Goal: Navigation & Orientation: Find specific page/section

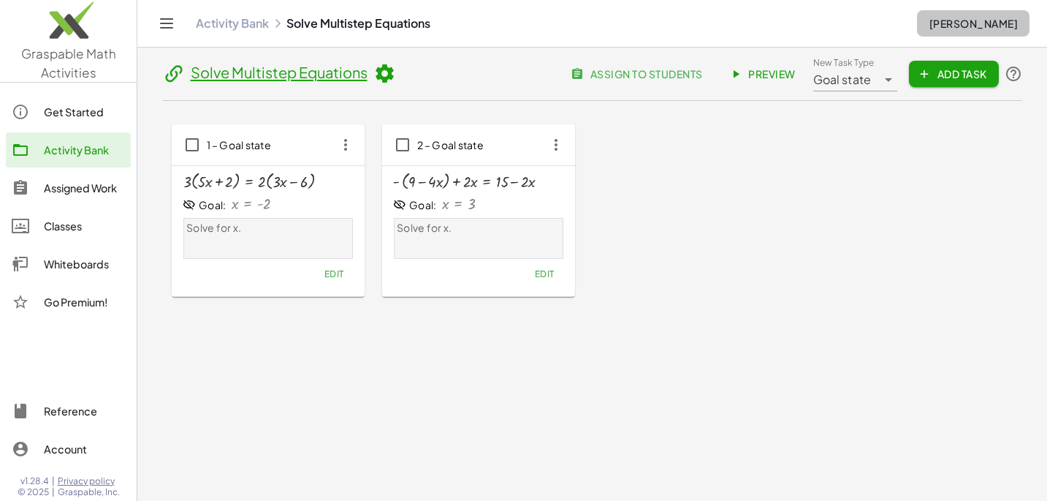
click at [978, 29] on span "[PERSON_NAME]" at bounding box center [973, 23] width 89 height 13
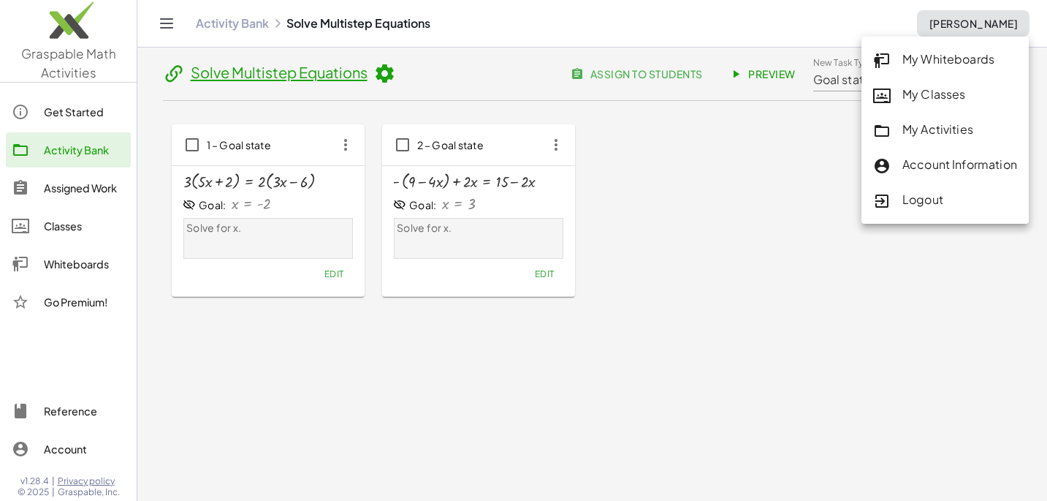
click at [930, 172] on div "Account Information" at bounding box center [945, 165] width 144 height 19
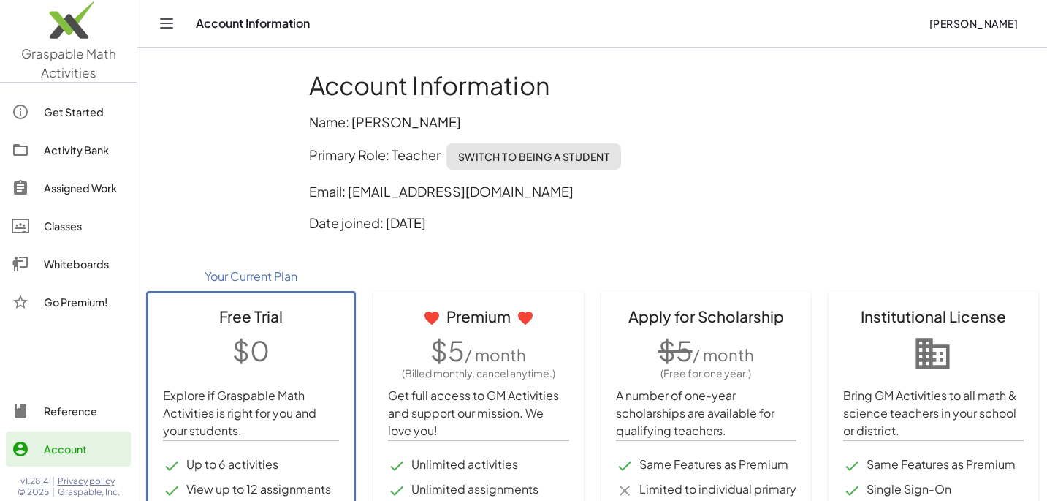
click at [75, 45] on img at bounding box center [68, 24] width 137 height 62
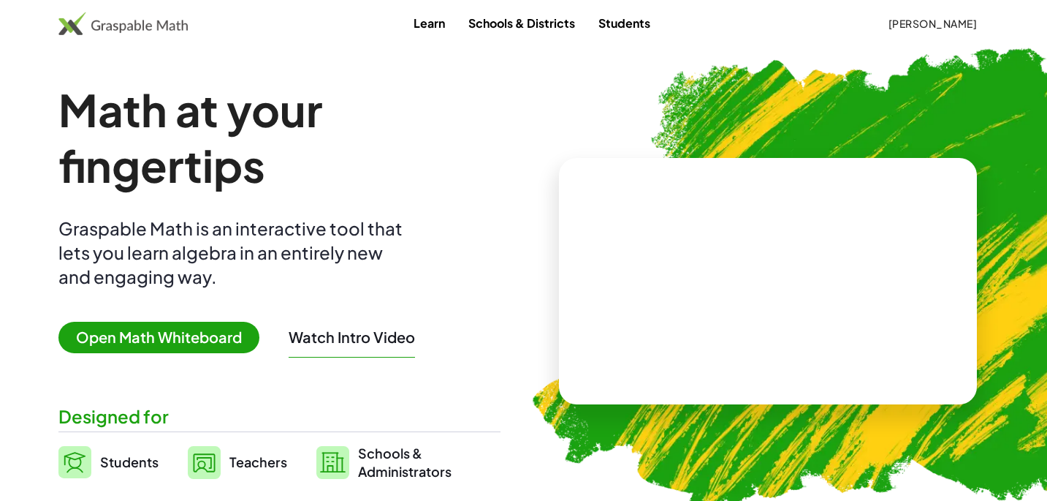
click at [923, 15] on button "[PERSON_NAME]" at bounding box center [932, 23] width 113 height 26
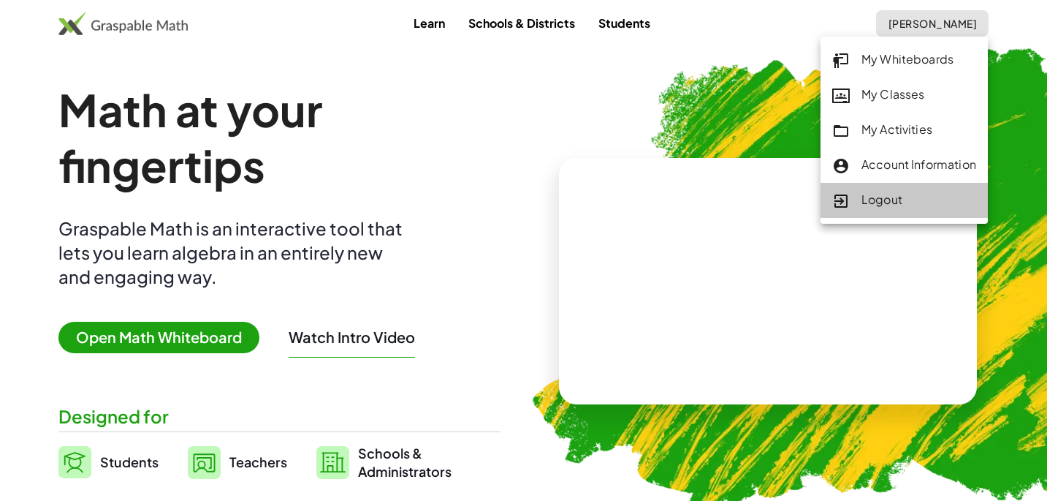
click at [892, 193] on div "Logout" at bounding box center [904, 200] width 144 height 19
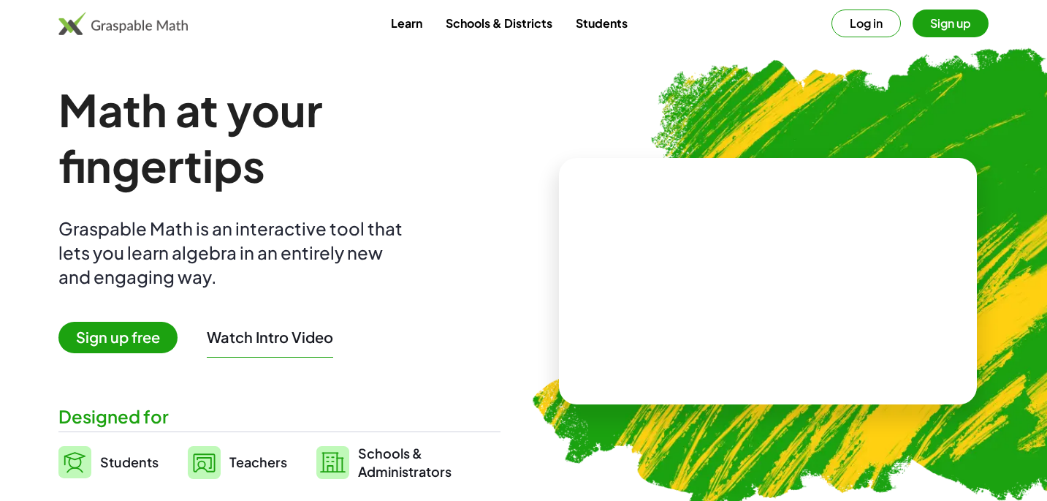
drag, startPoint x: 868, startPoint y: 25, endPoint x: 952, endPoint y: 27, distance: 84.8
click at [952, 27] on div "Log in Sign up" at bounding box center [910, 24] width 157 height 28
click at [952, 27] on button "Sign up" at bounding box center [951, 24] width 76 height 28
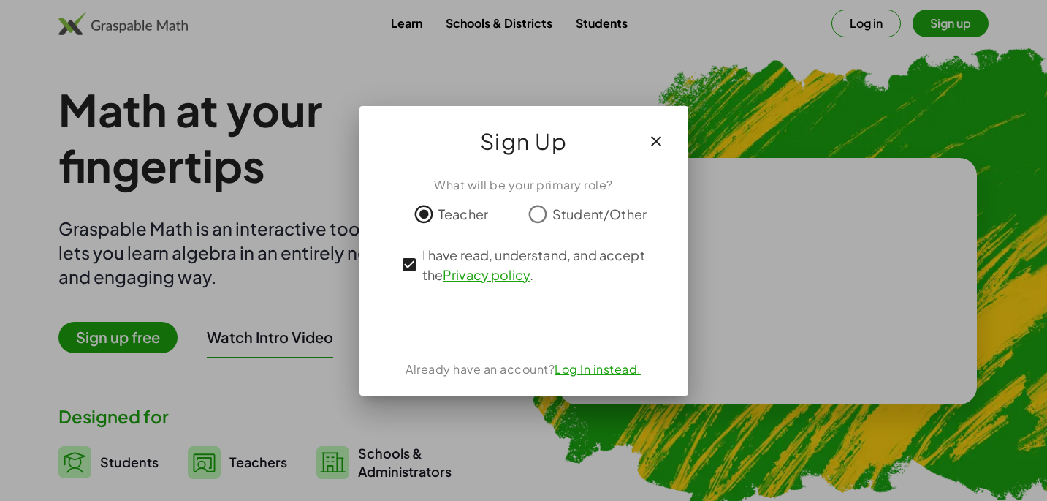
click at [661, 140] on icon "button" at bounding box center [657, 141] width 18 height 18
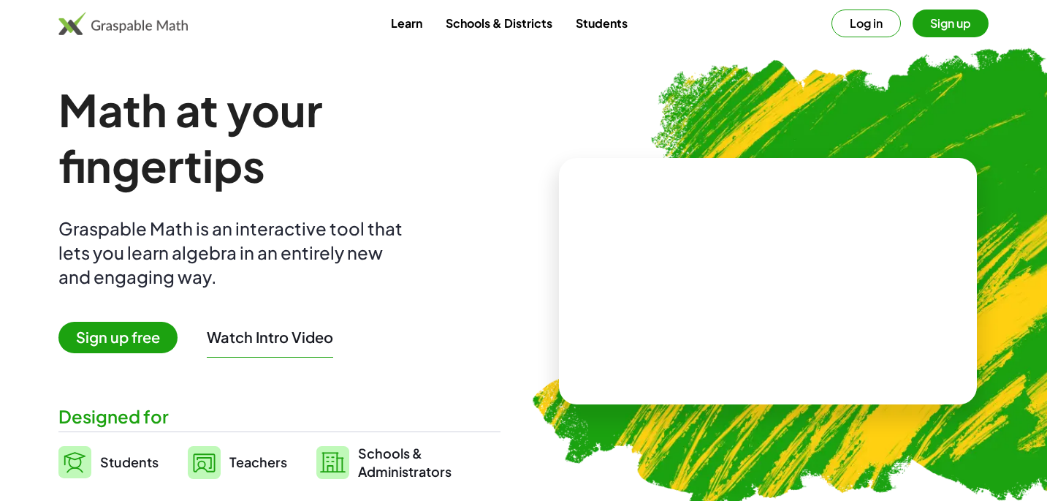
click at [877, 26] on button "Log in" at bounding box center [866, 24] width 69 height 28
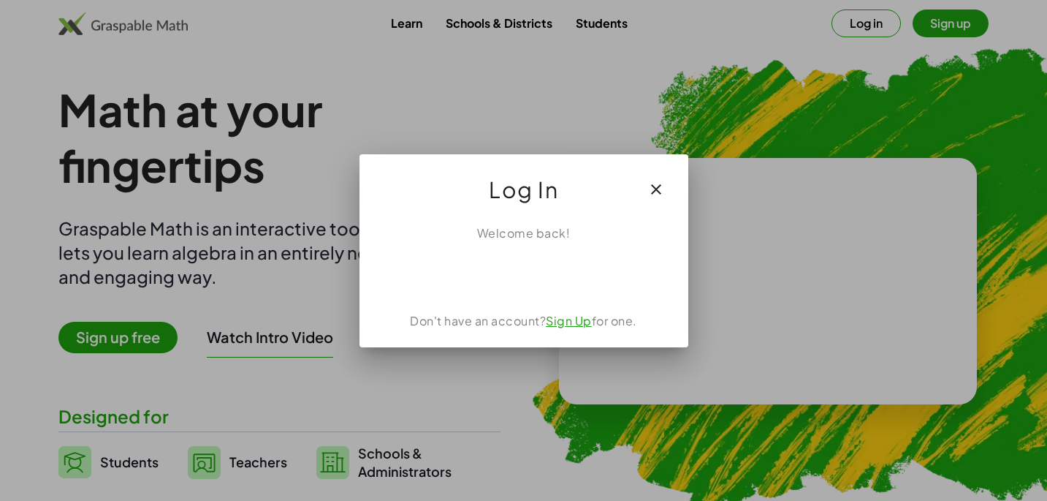
click at [655, 186] on icon "button" at bounding box center [657, 190] width 18 height 18
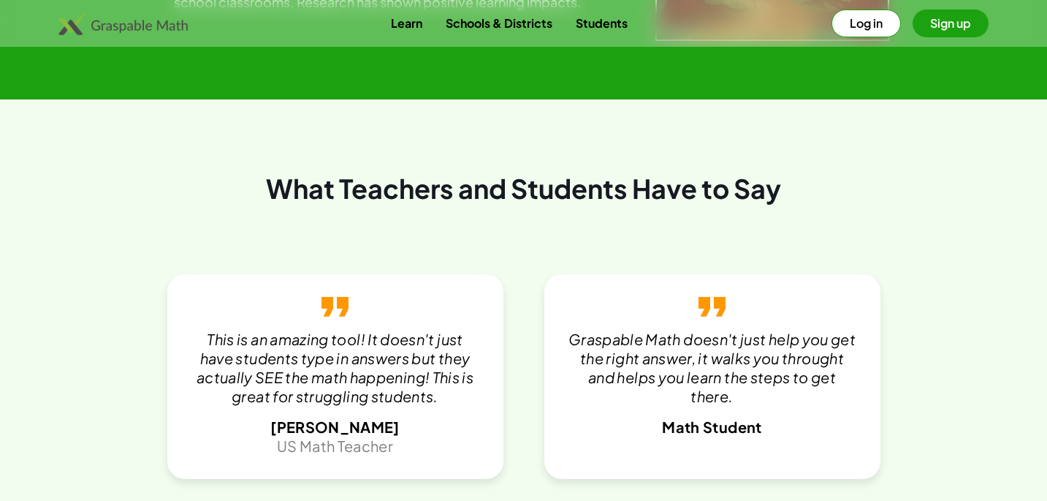
scroll to position [3203, 0]
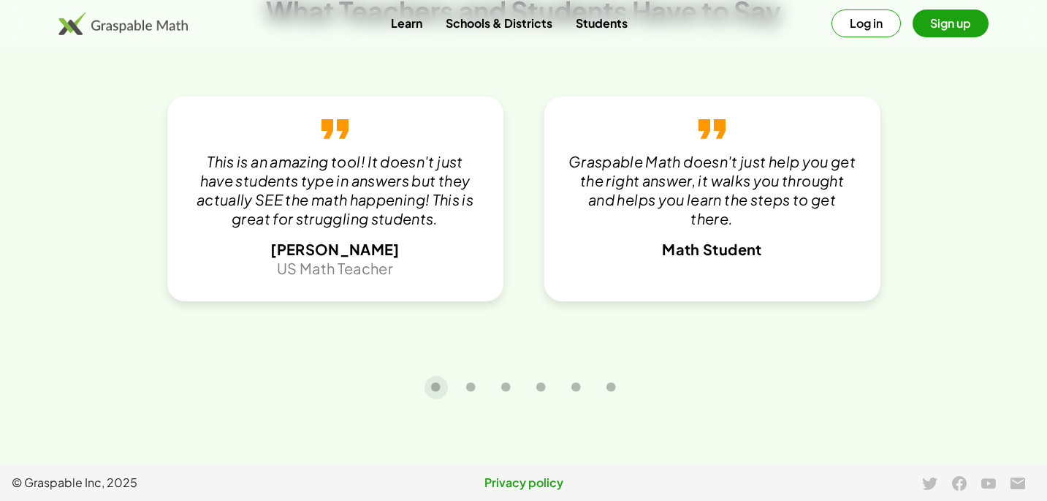
click at [536, 484] on link "Privacy policy" at bounding box center [523, 483] width 341 height 18
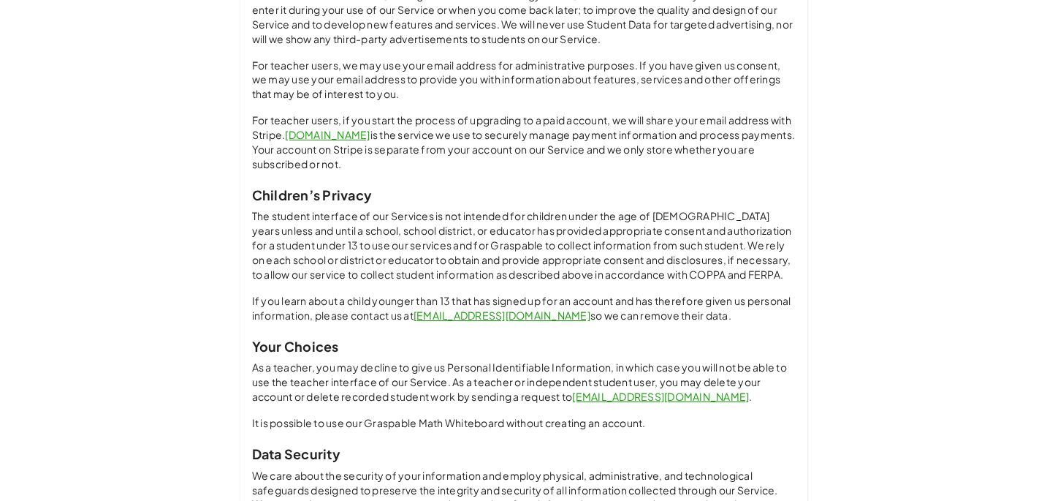
scroll to position [1080, 0]
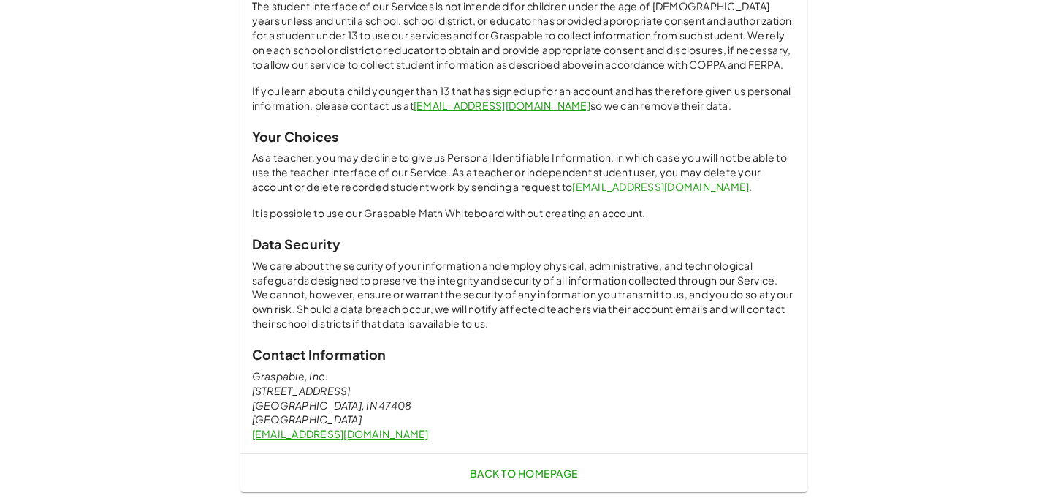
click at [509, 473] on span "Back to Homepage" at bounding box center [523, 472] width 108 height 13
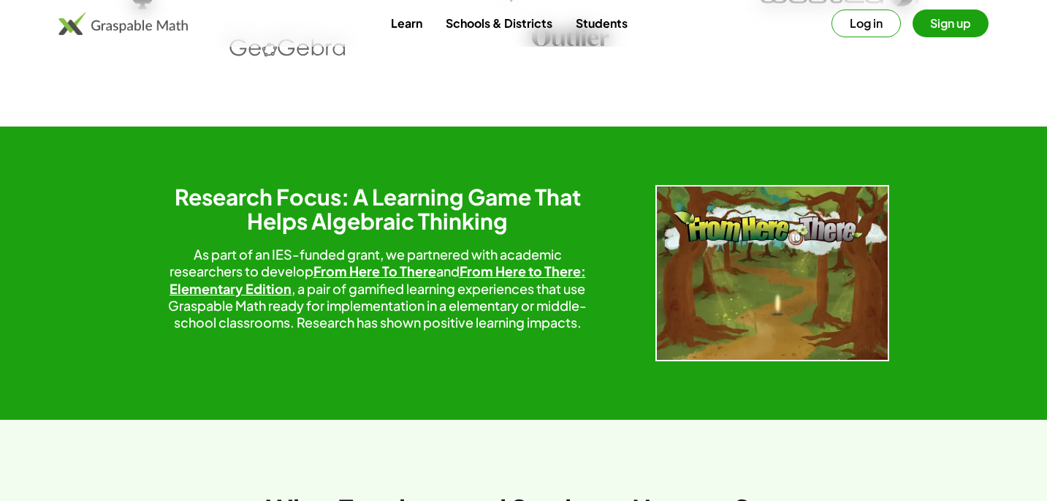
scroll to position [3203, 0]
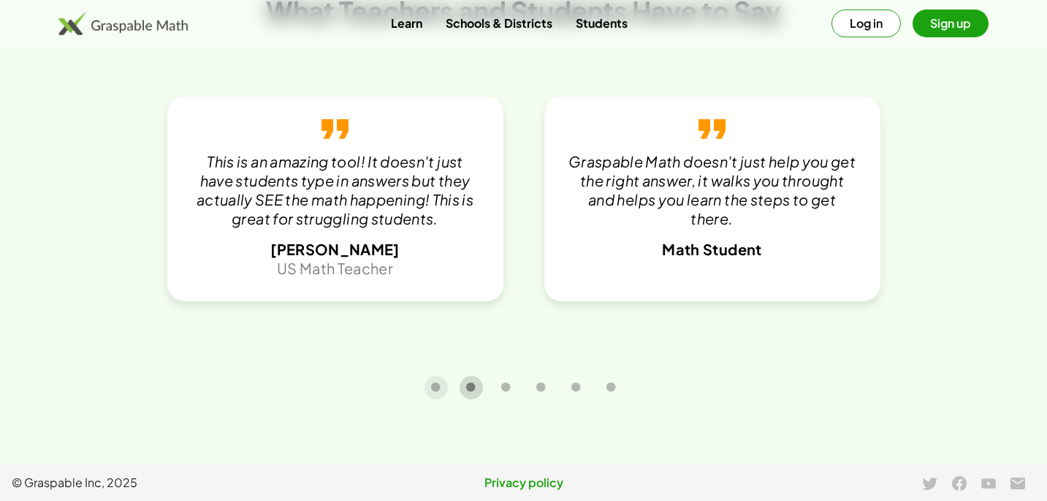
click at [471, 385] on icon "Carousel slide 2 of 6" at bounding box center [471, 387] width 11 height 11
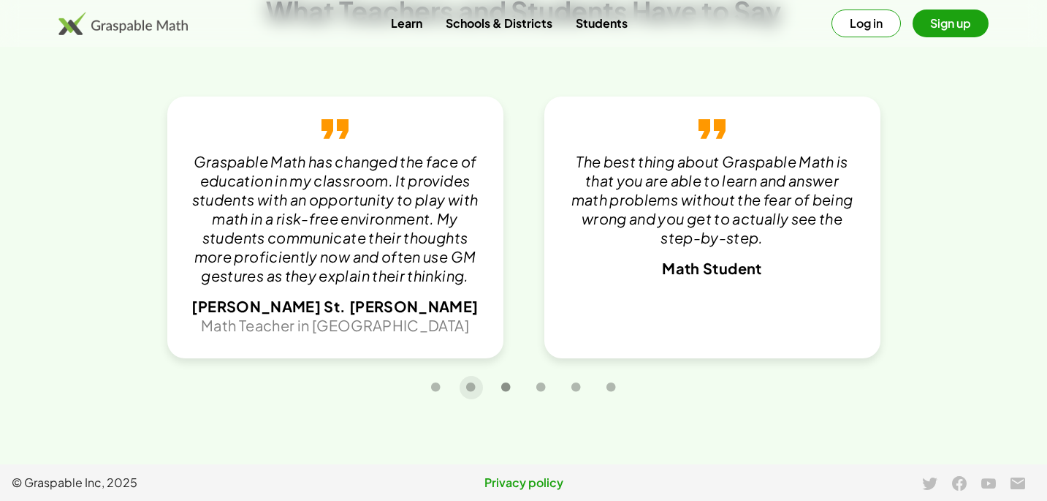
click at [506, 390] on icon "Carousel slide 3 of 6" at bounding box center [506, 387] width 11 height 11
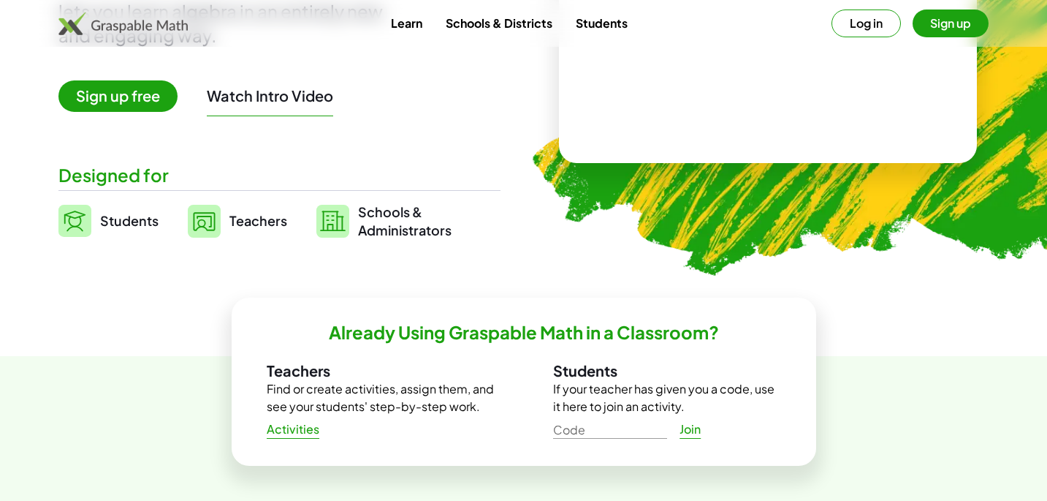
scroll to position [0, 0]
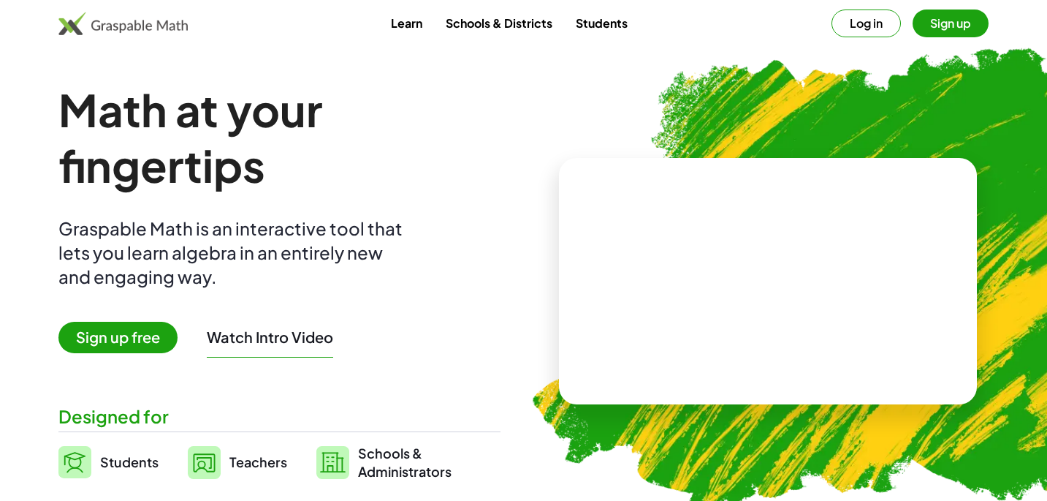
click at [140, 23] on img at bounding box center [122, 23] width 129 height 23
click at [83, 23] on img at bounding box center [122, 23] width 129 height 23
click at [863, 22] on button "Log in" at bounding box center [866, 24] width 69 height 28
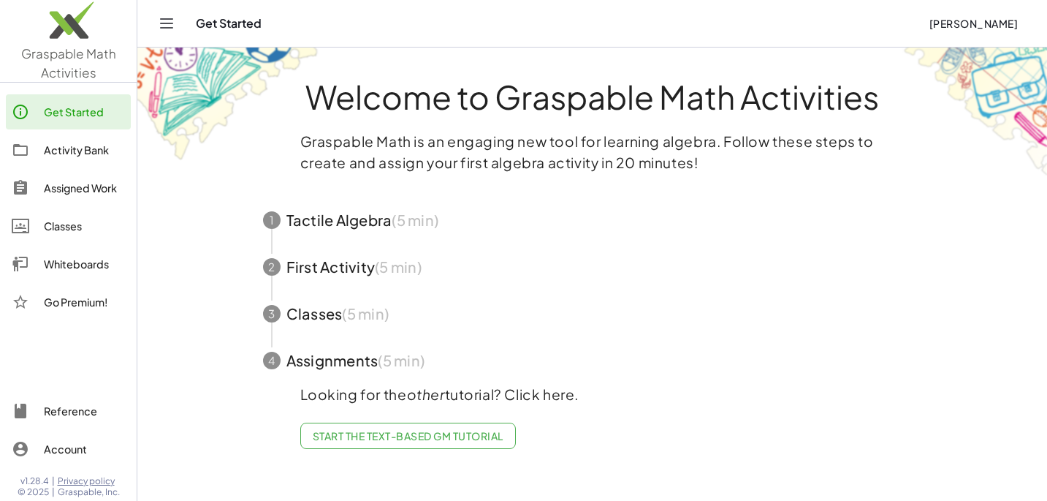
click at [53, 452] on div "Account" at bounding box center [84, 449] width 81 height 18
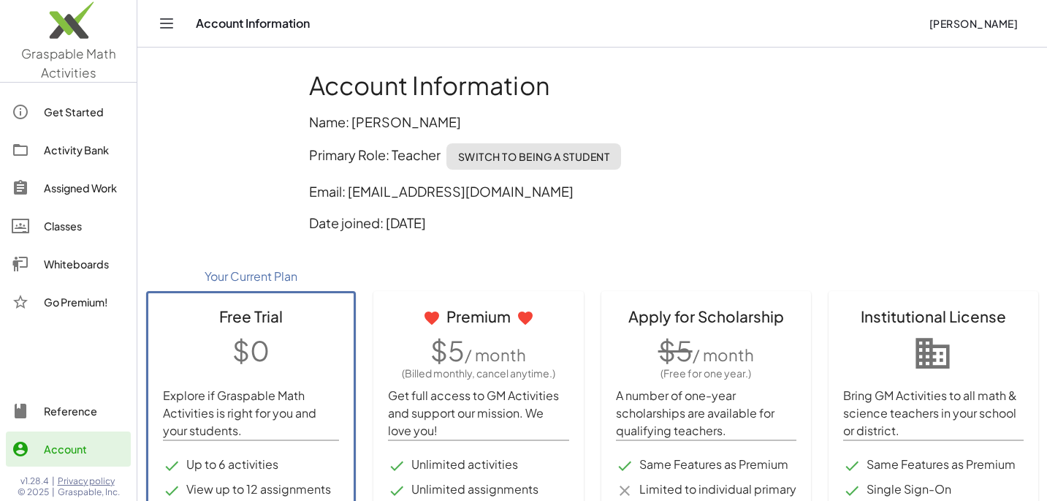
scroll to position [139, 0]
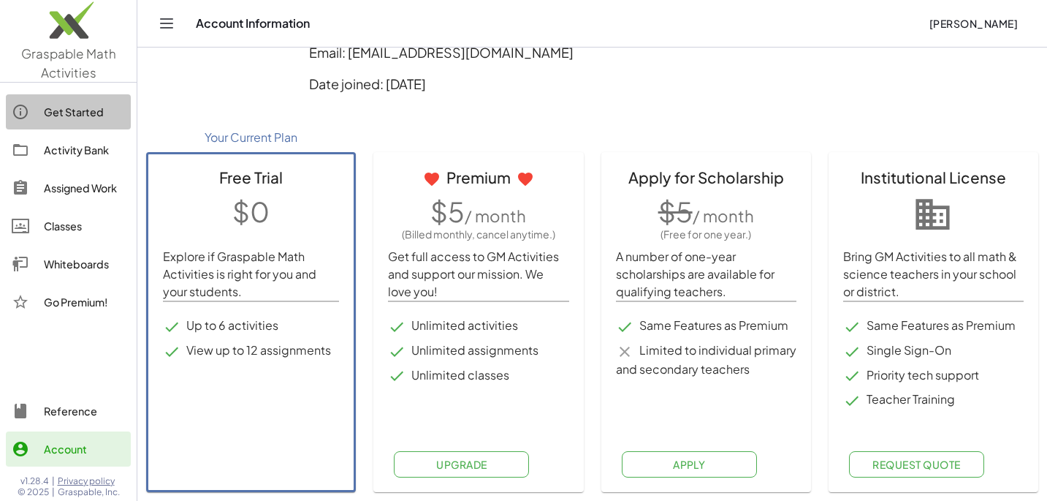
click at [21, 114] on icon at bounding box center [21, 112] width 18 height 18
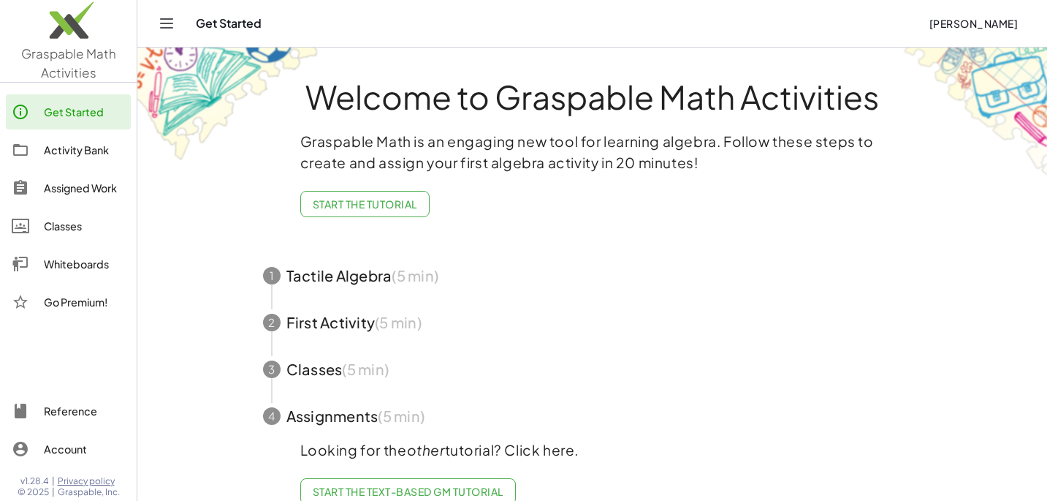
scroll to position [23, 0]
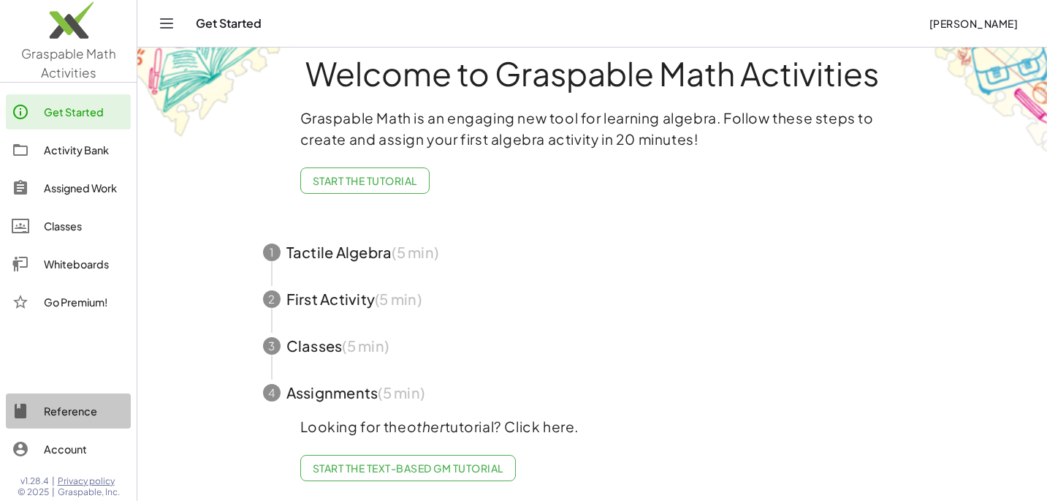
click at [51, 417] on div "Reference" at bounding box center [84, 411] width 81 height 18
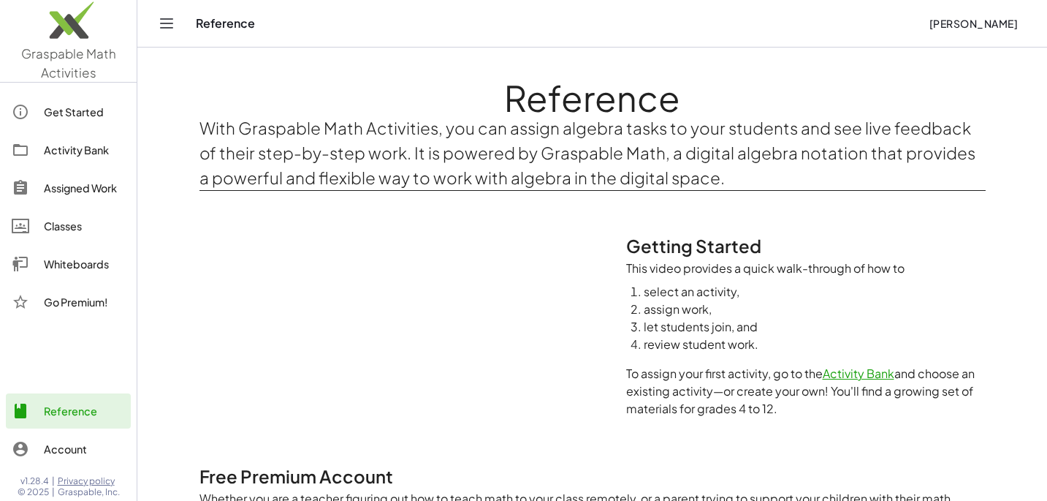
click at [980, 23] on span "[PERSON_NAME]" at bounding box center [973, 23] width 89 height 13
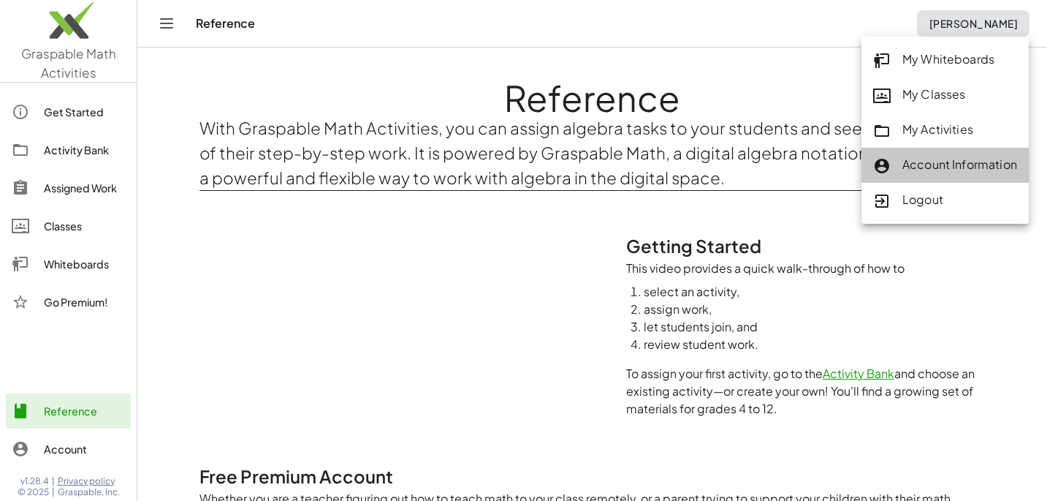
click at [924, 172] on div "Account Information" at bounding box center [945, 165] width 144 height 19
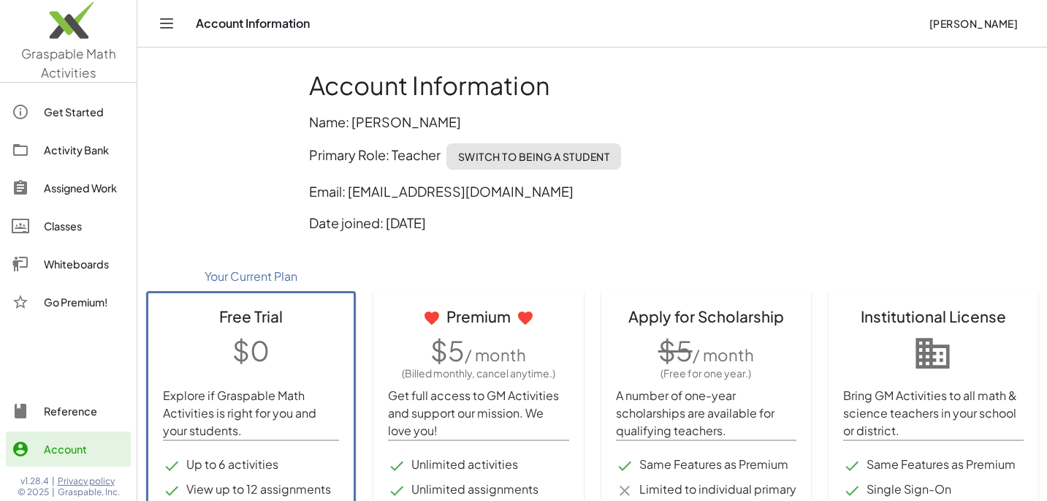
scroll to position [139, 0]
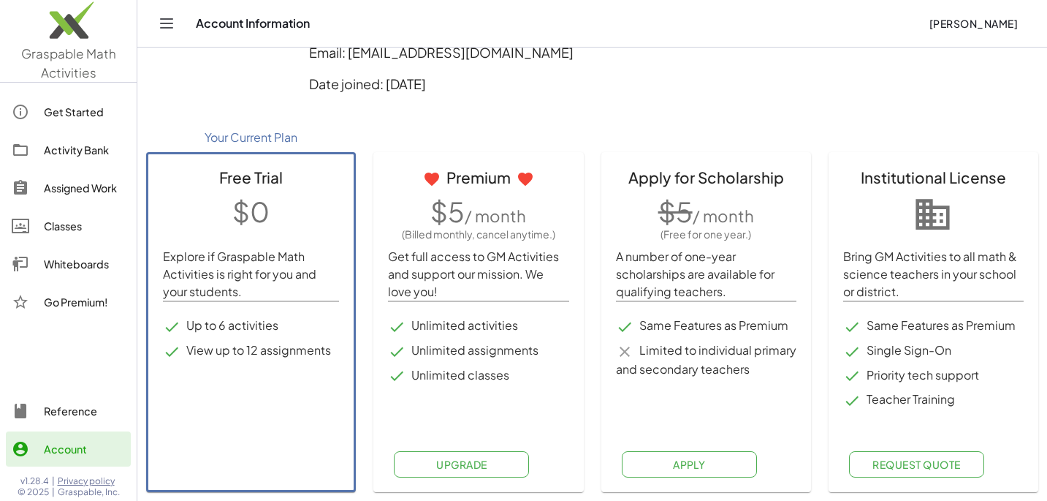
click at [89, 481] on link "Privacy policy" at bounding box center [89, 481] width 62 height 12
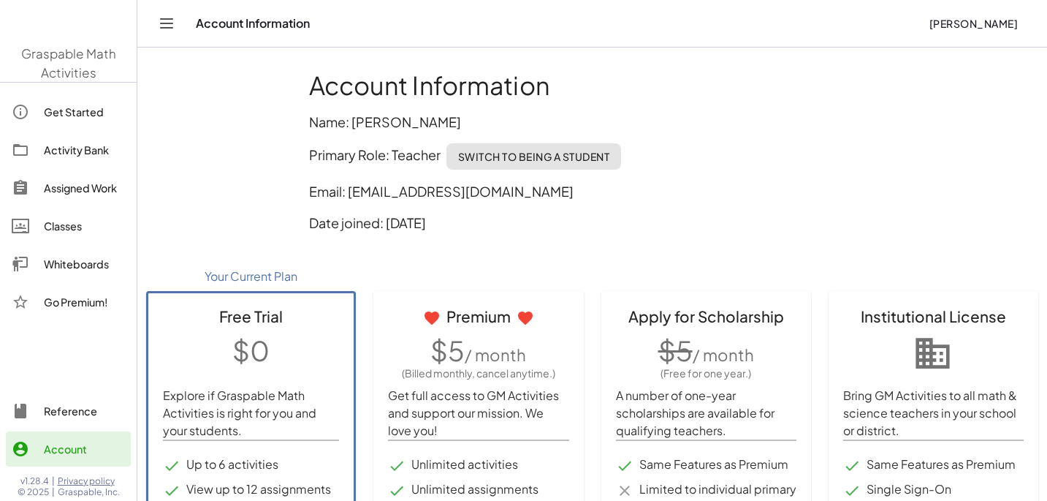
scroll to position [139, 0]
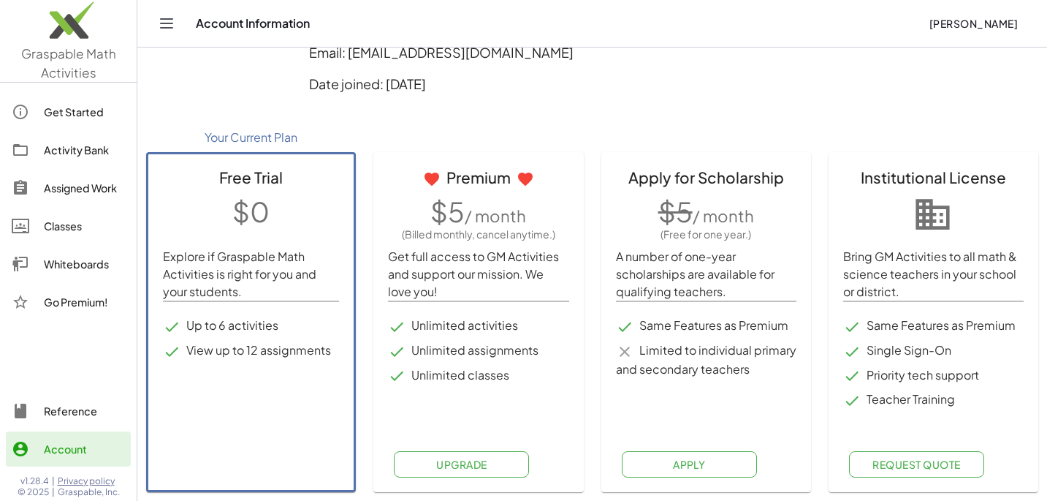
click at [63, 61] on span "Graspable Math Activities" at bounding box center [68, 62] width 95 height 35
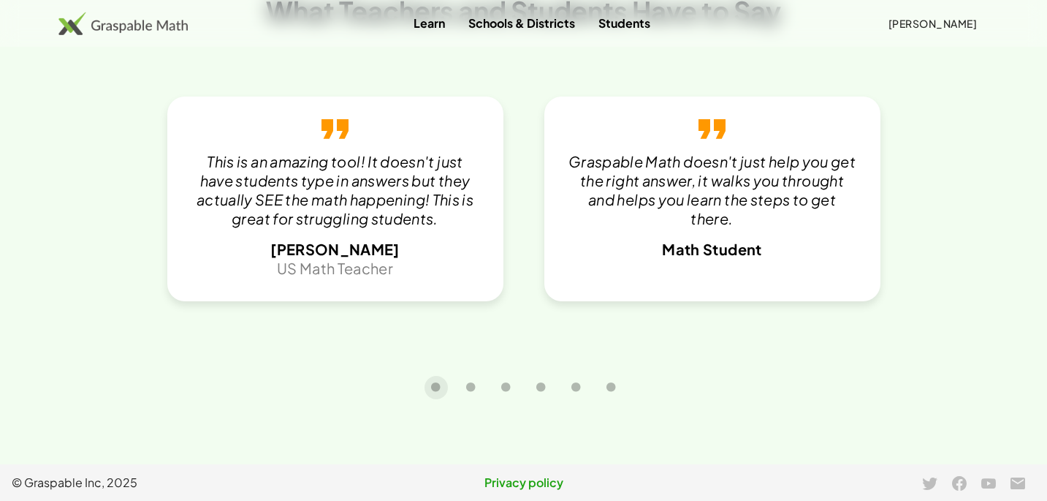
scroll to position [3203, 0]
